Goal: Connect with others: Connect with others

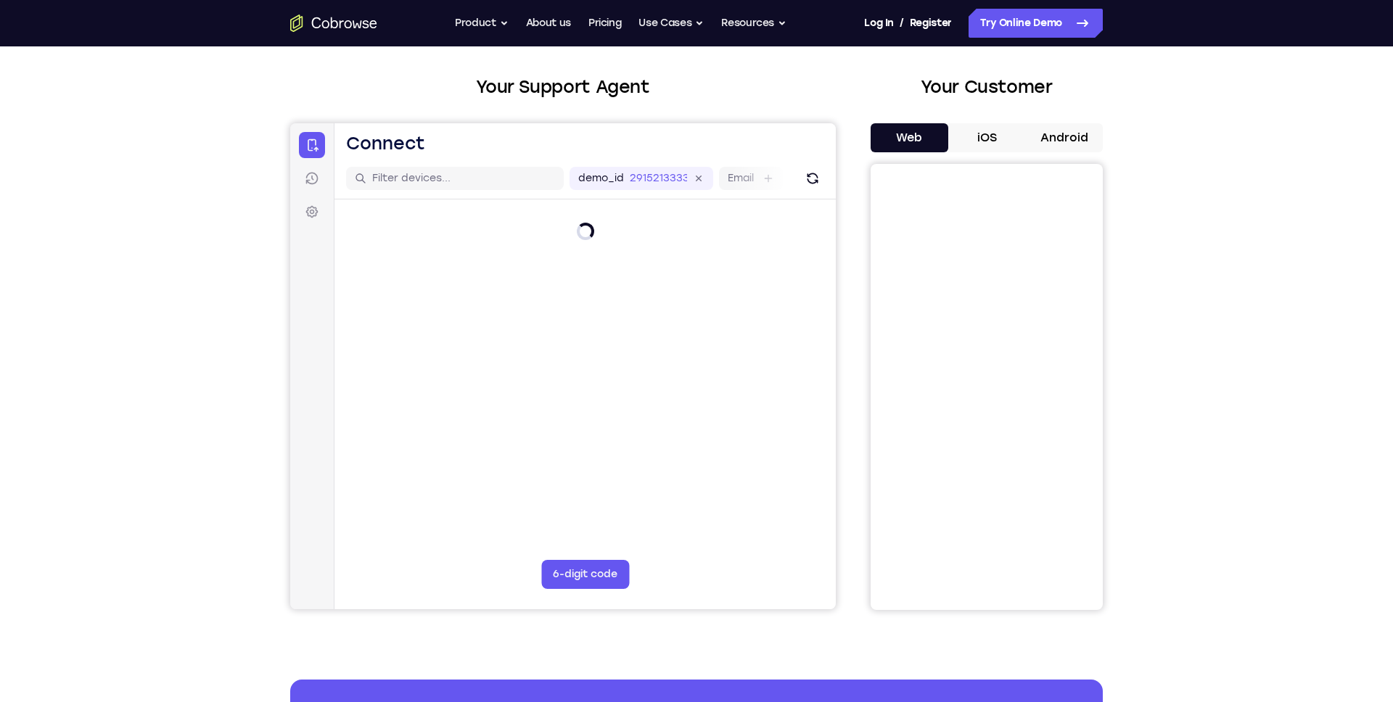
scroll to position [64, 0]
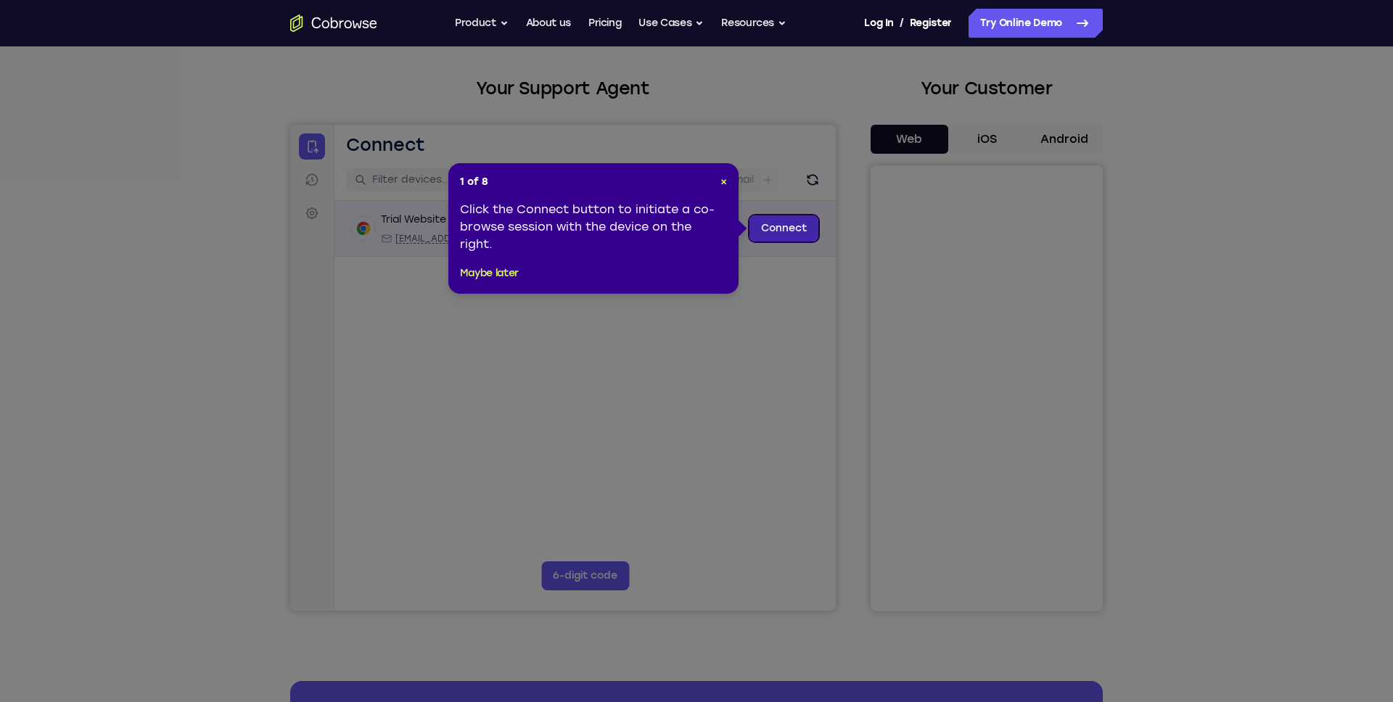
click at [800, 238] on link "Connect" at bounding box center [783, 228] width 69 height 26
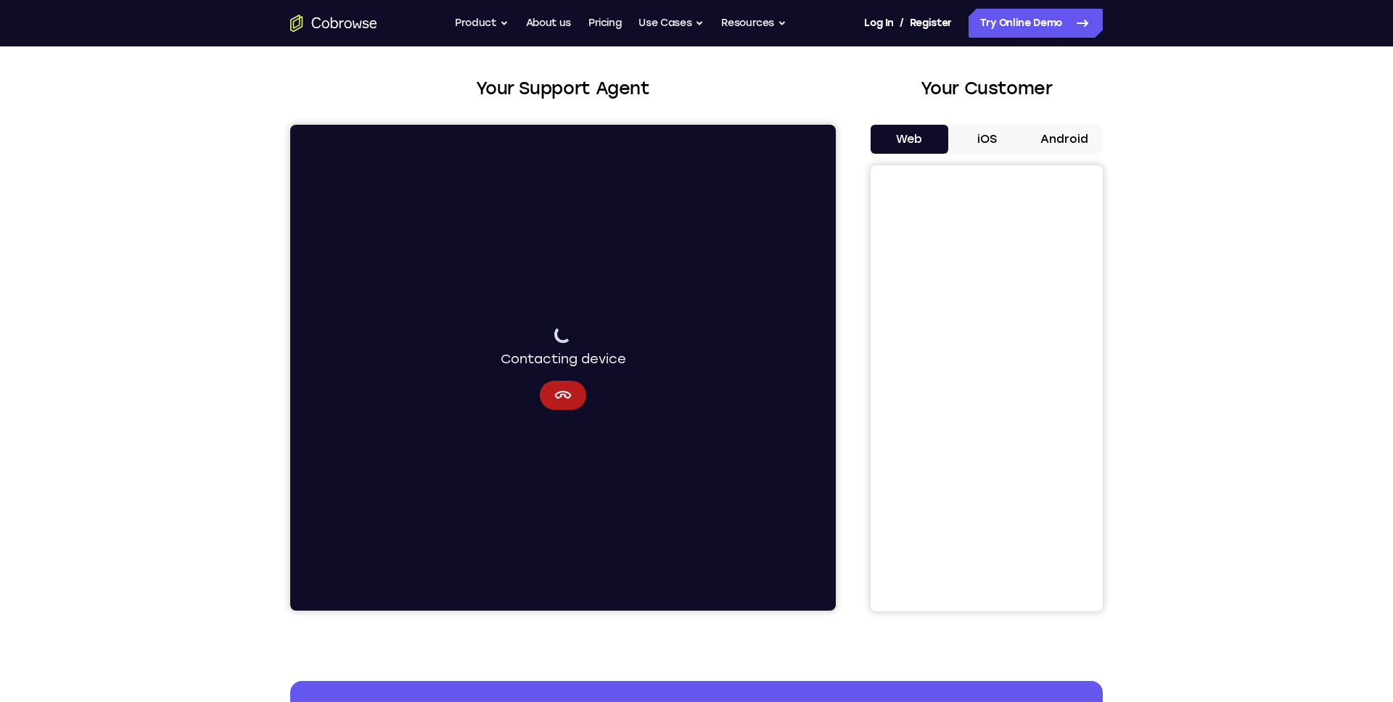
click at [986, 139] on button "iOS" at bounding box center [987, 139] width 78 height 29
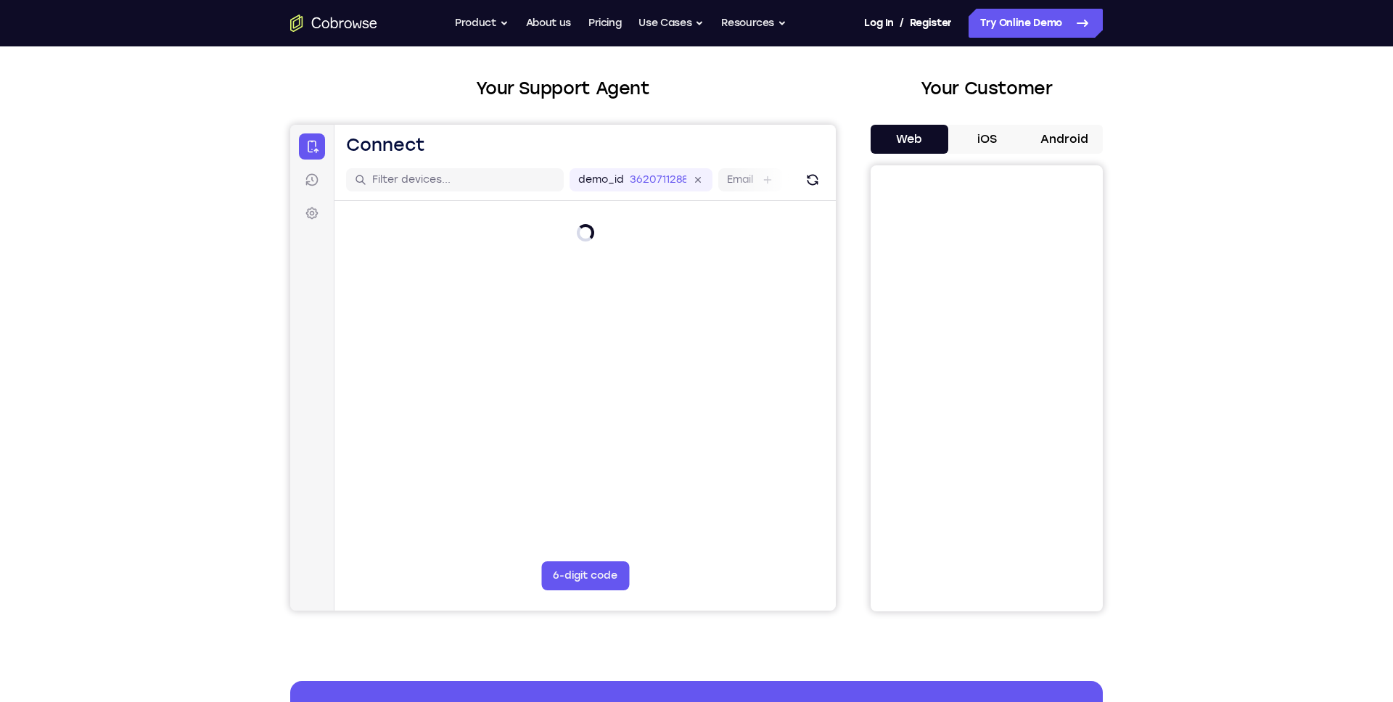
click at [990, 132] on button "iOS" at bounding box center [987, 139] width 78 height 29
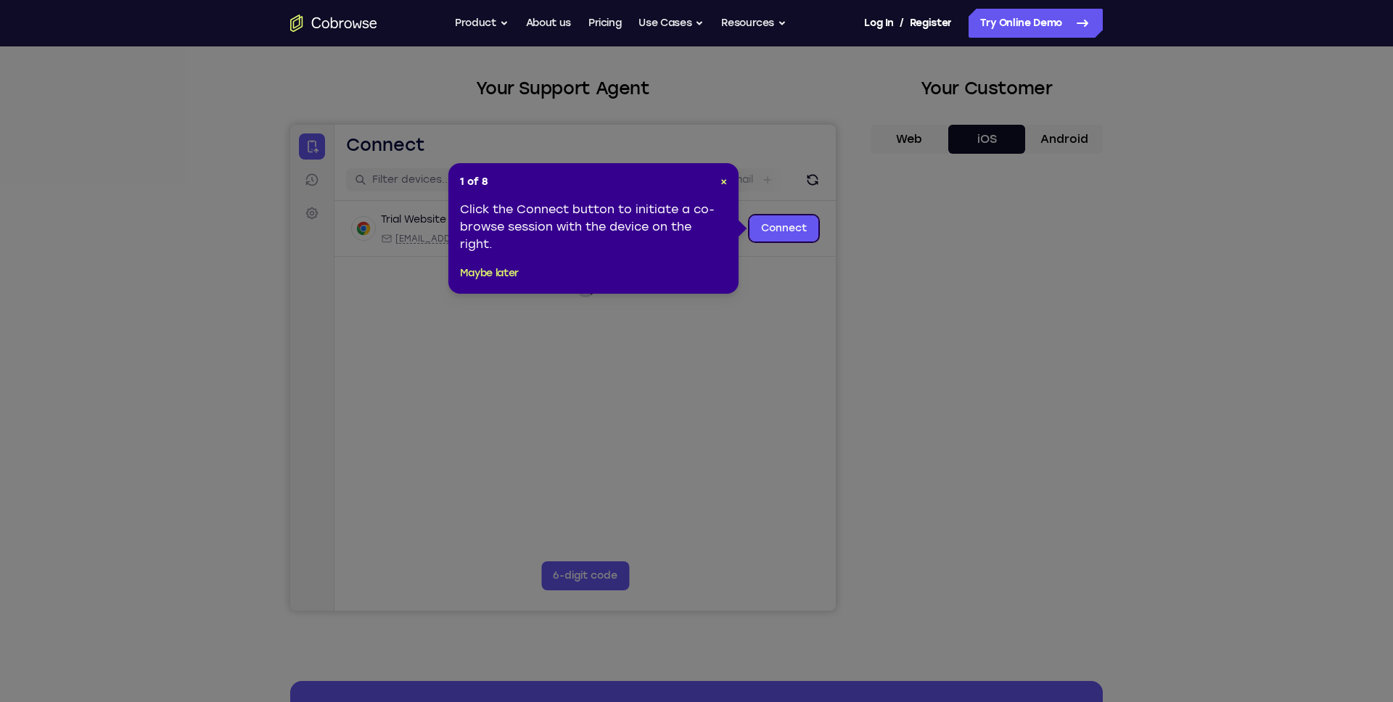
click at [792, 300] on icon at bounding box center [696, 351] width 1393 height 702
click at [724, 181] on span "×" at bounding box center [723, 182] width 7 height 12
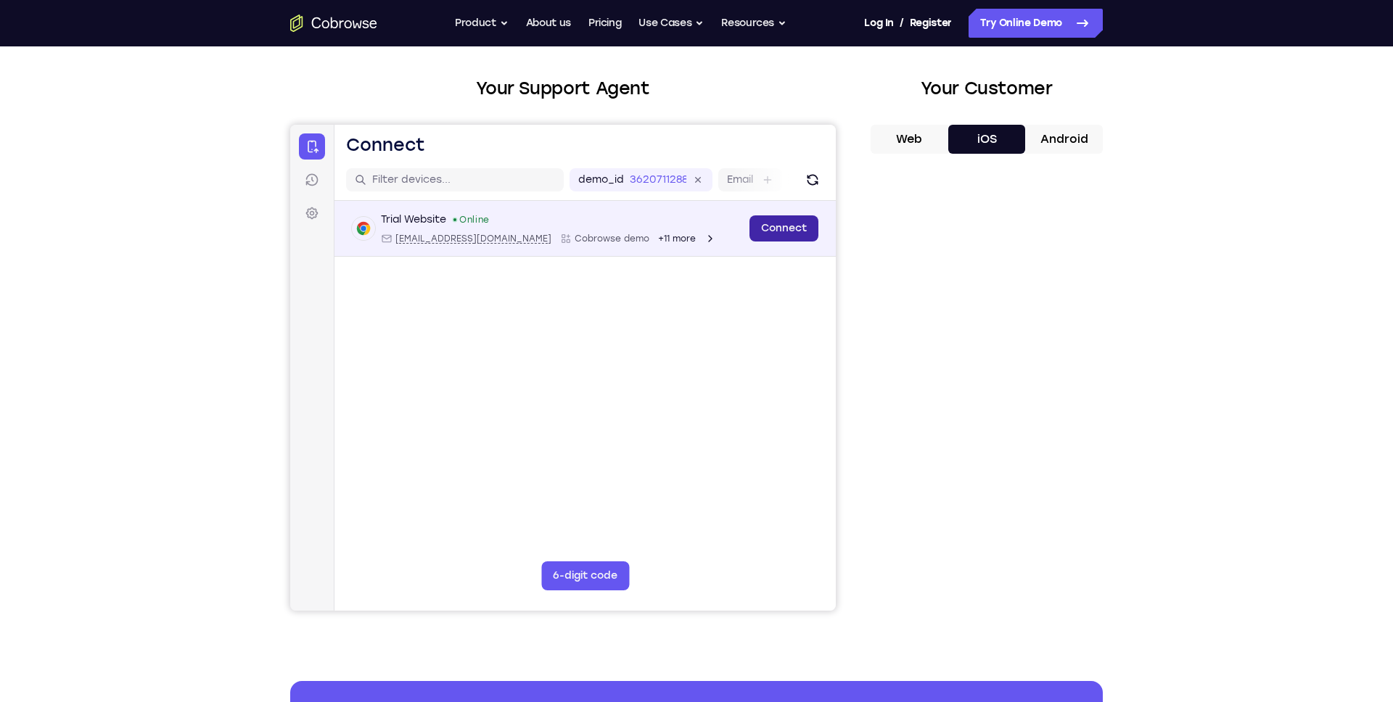
click at [790, 234] on link "Connect" at bounding box center [783, 228] width 69 height 26
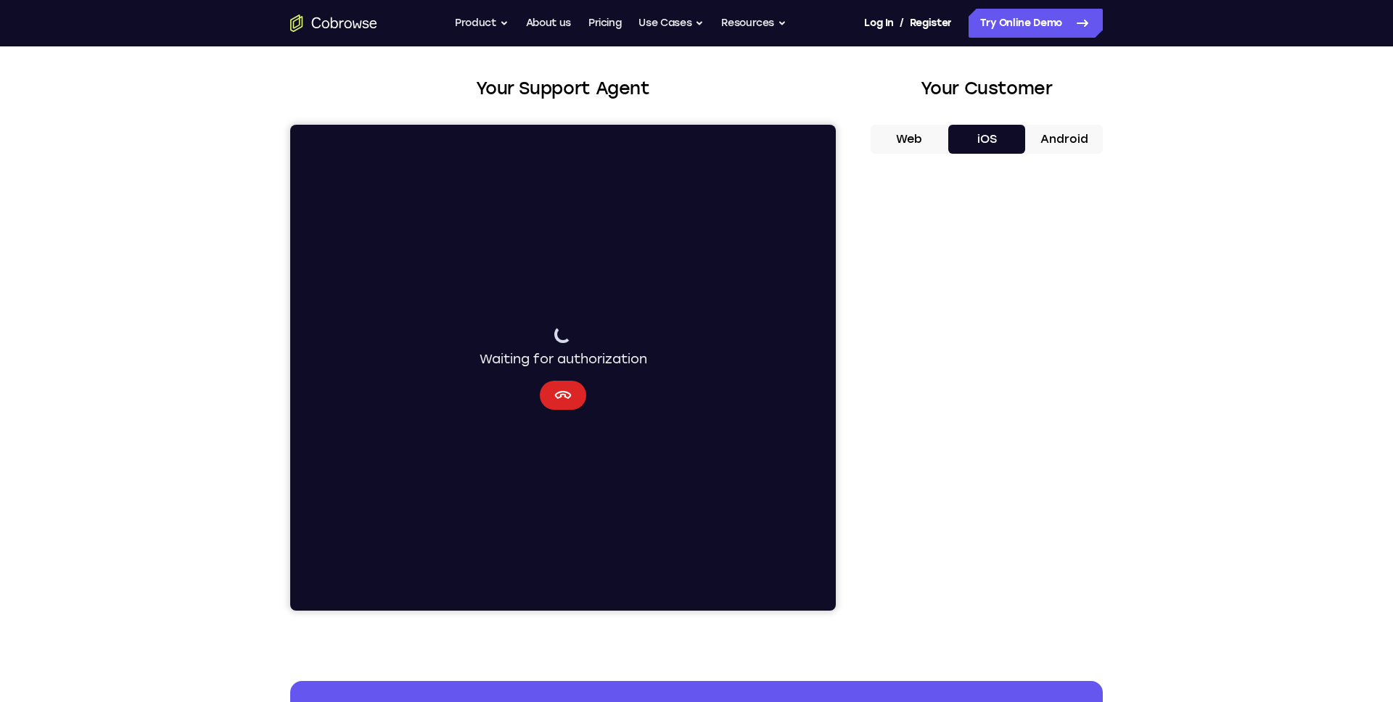
click at [566, 393] on icon "Cancel" at bounding box center [562, 395] width 17 height 17
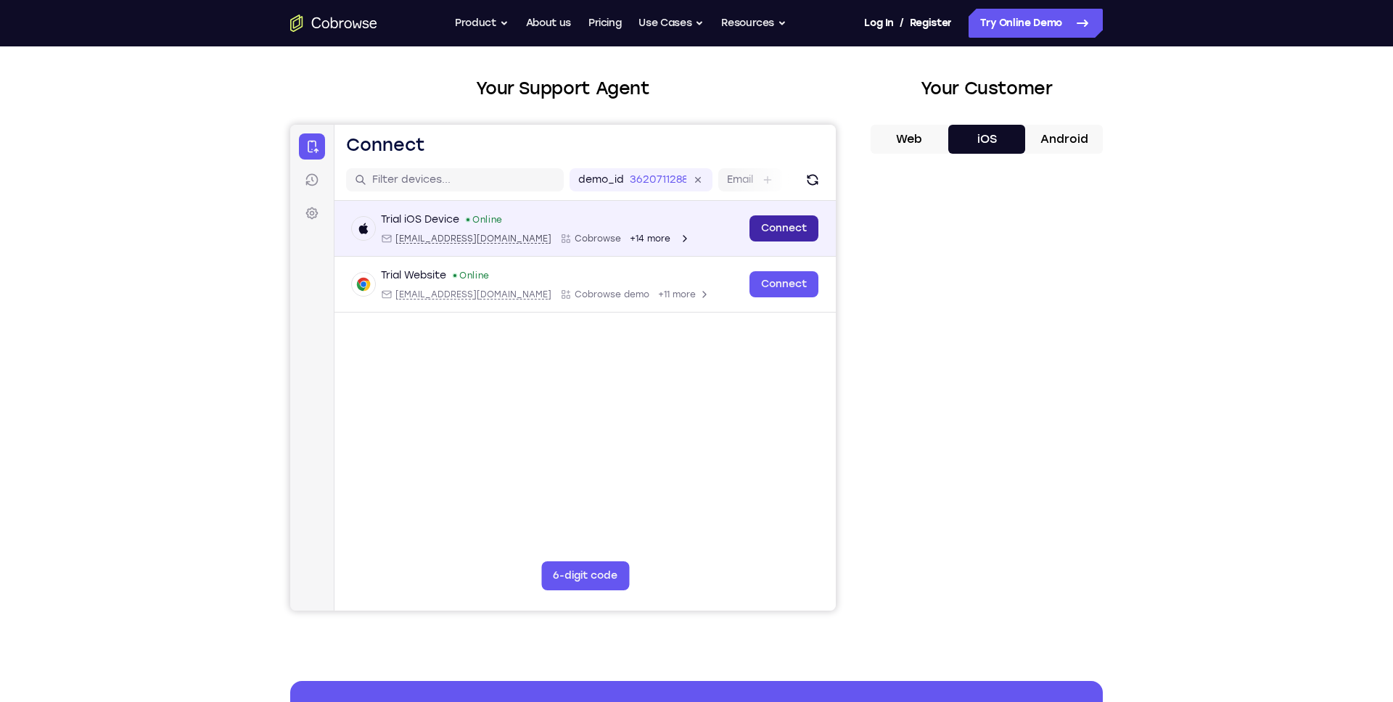
click at [786, 230] on link "Connect" at bounding box center [783, 228] width 69 height 26
click at [789, 227] on link "Connect" at bounding box center [783, 228] width 69 height 26
